Goal: Entertainment & Leisure: Consume media (video, audio)

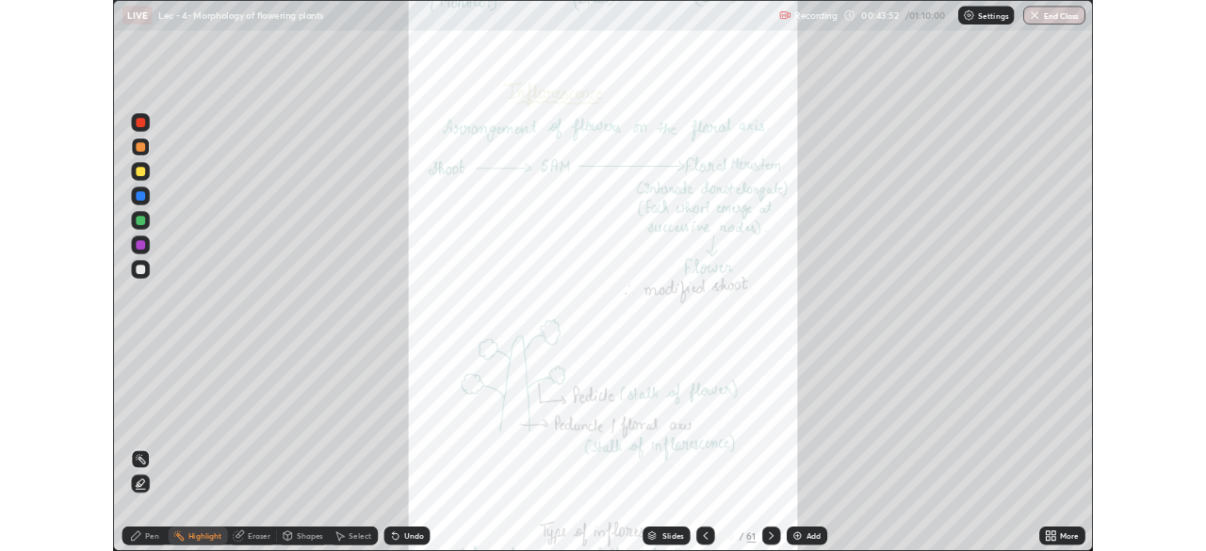
scroll to position [679, 1206]
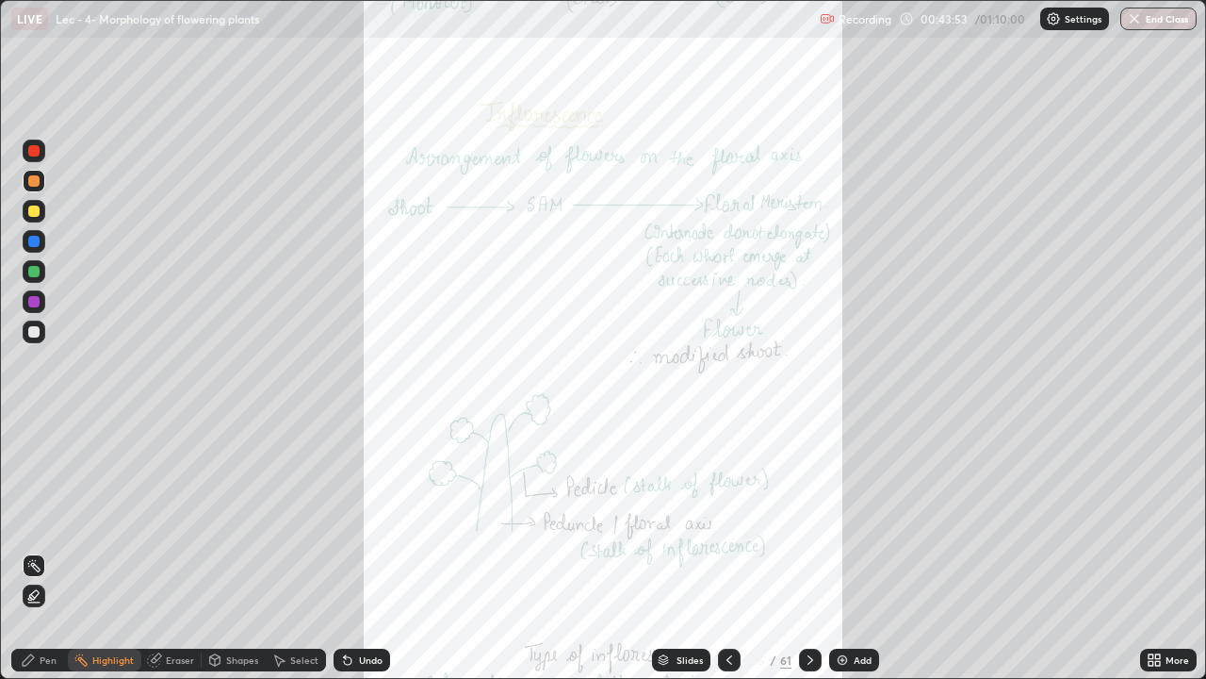
click at [34, 149] on div at bounding box center [33, 150] width 11 height 11
click at [1167, 658] on div "More" at bounding box center [1178, 659] width 24 height 9
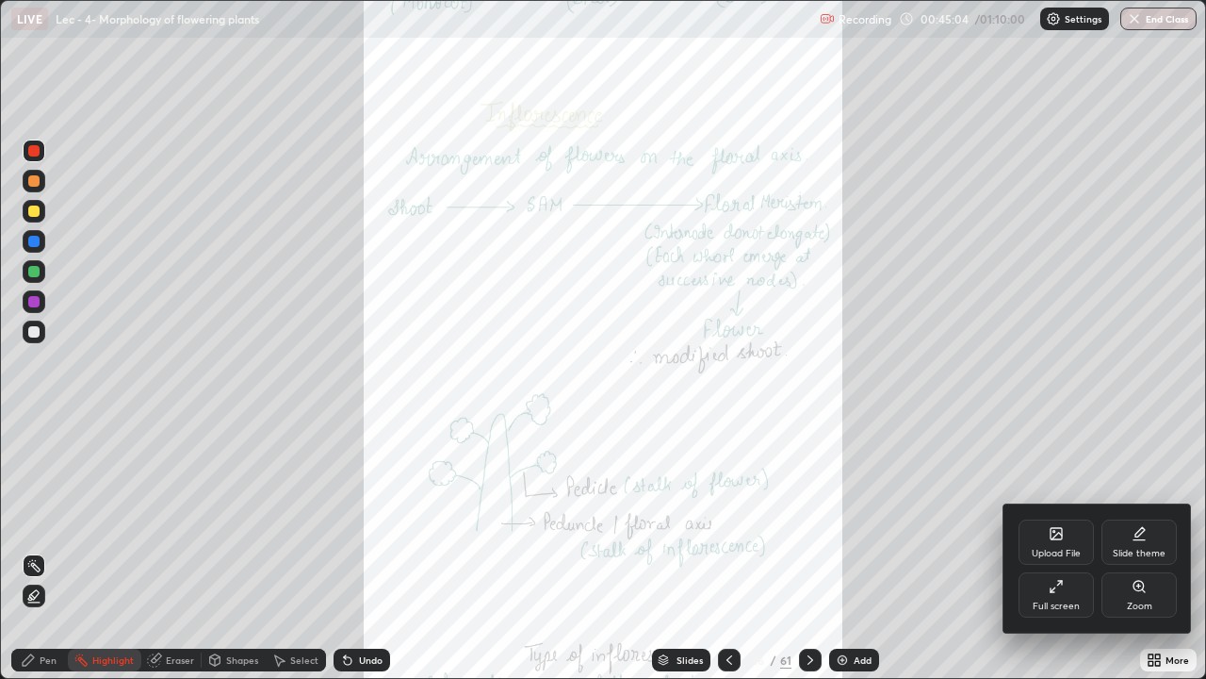
click at [1135, 605] on div "Zoom" at bounding box center [1139, 605] width 25 height 9
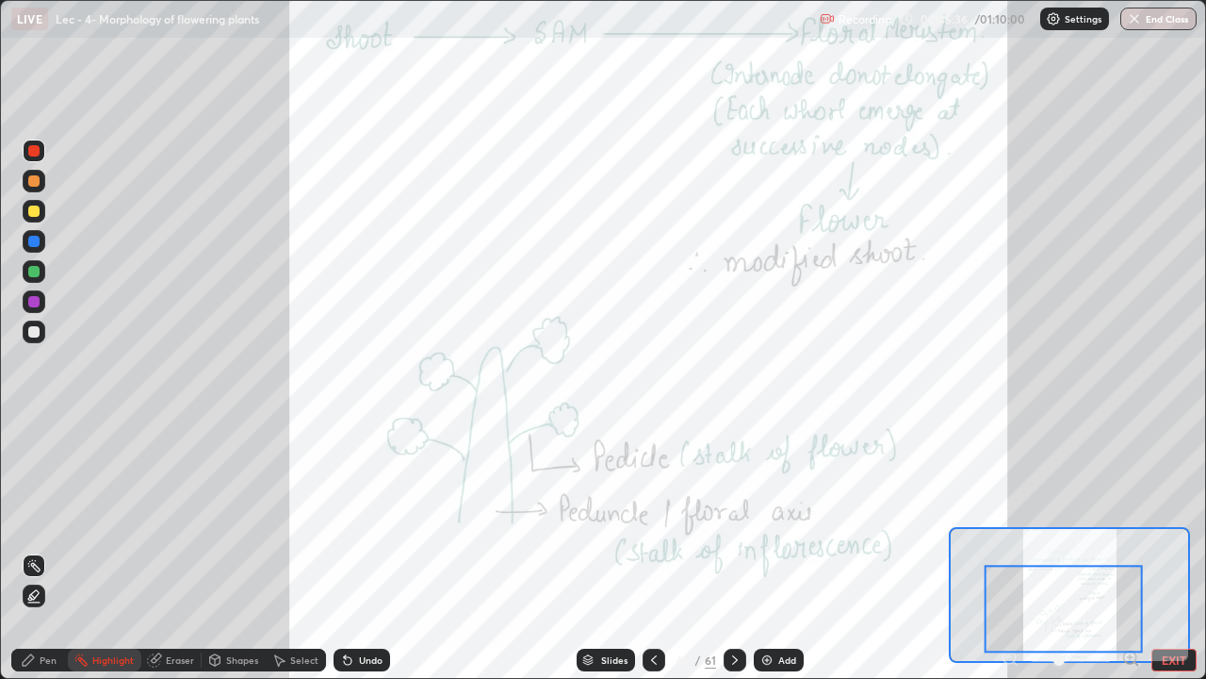
click at [1139, 648] on div at bounding box center [1064, 609] width 158 height 88
click at [1160, 656] on button "EXIT" at bounding box center [1174, 659] width 45 height 23
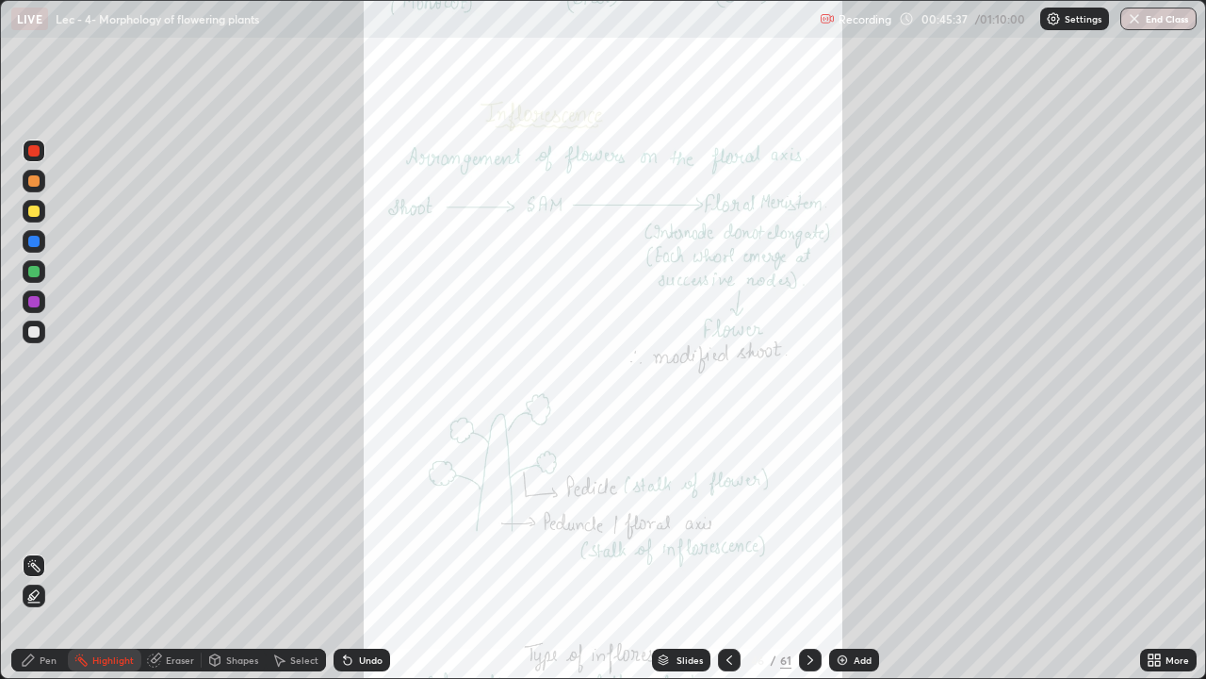
click at [1171, 655] on div "More" at bounding box center [1178, 659] width 24 height 9
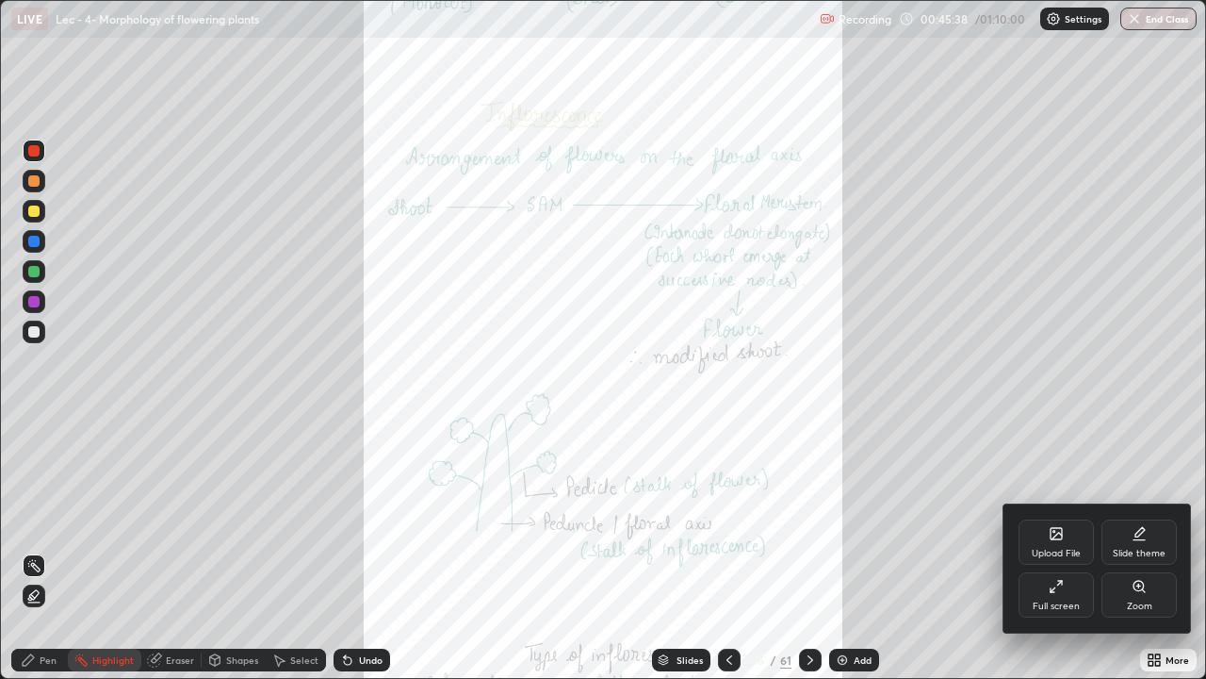
click at [1072, 602] on div "Full screen" at bounding box center [1056, 605] width 47 height 9
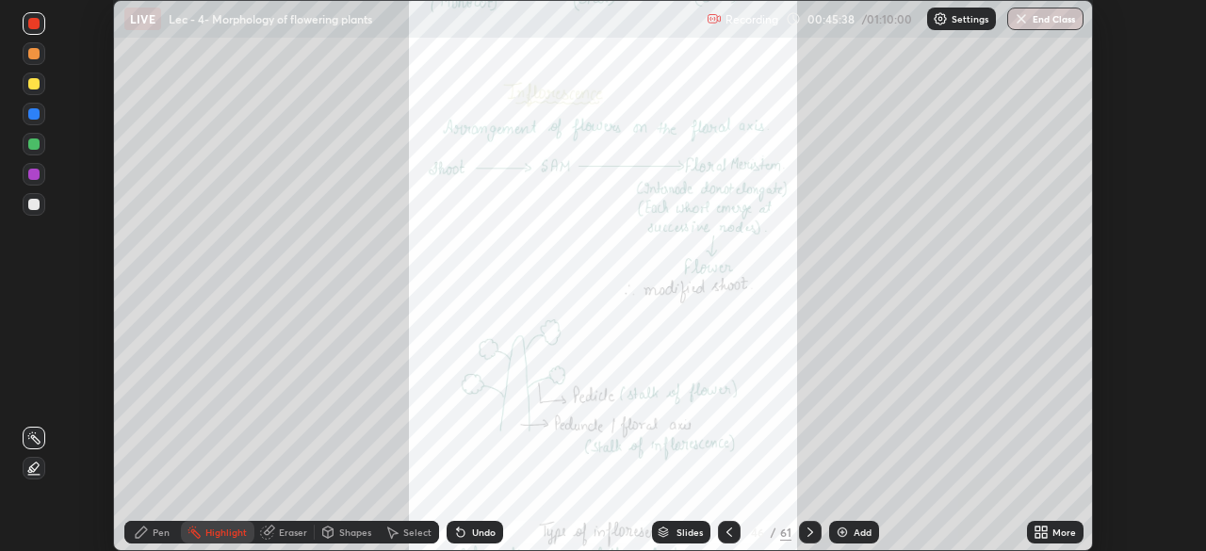
scroll to position [93690, 93035]
click at [38, 205] on div at bounding box center [33, 204] width 11 height 11
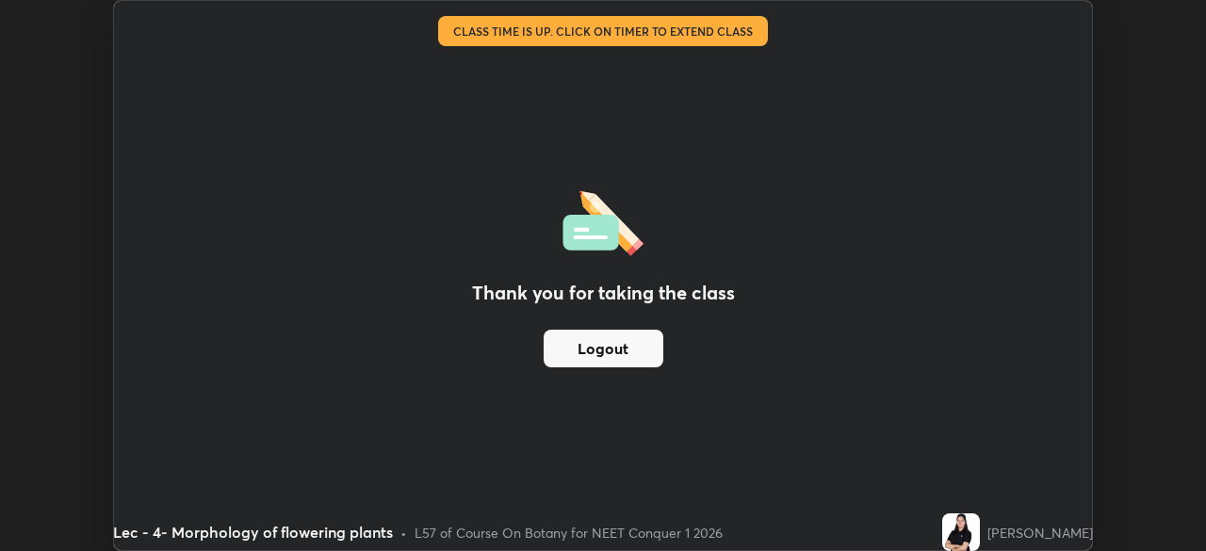
click at [623, 347] on button "Logout" at bounding box center [604, 349] width 120 height 38
